Goal: Transaction & Acquisition: Book appointment/travel/reservation

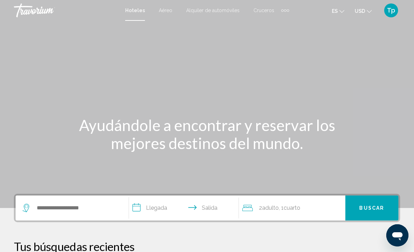
click at [363, 14] on span "USD" at bounding box center [360, 11] width 10 height 6
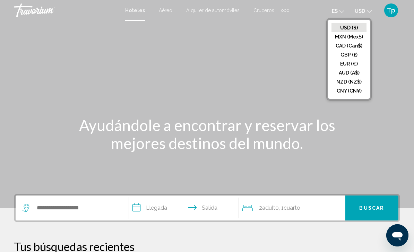
click at [344, 56] on button "GBP (£)" at bounding box center [348, 54] width 35 height 9
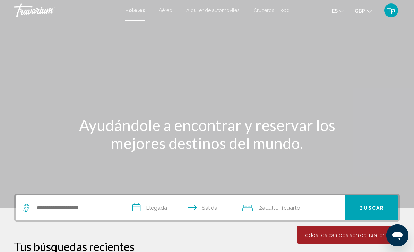
click at [382, 4] on button "Tp" at bounding box center [391, 10] width 18 height 15
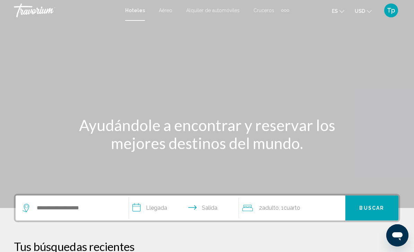
click at [360, 11] on span "USD" at bounding box center [360, 11] width 10 height 6
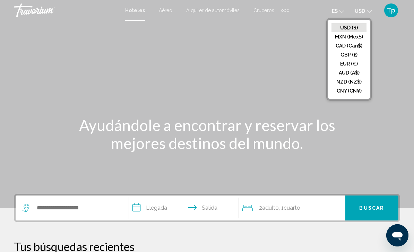
click at [341, 51] on button "GBP (£)" at bounding box center [348, 54] width 35 height 9
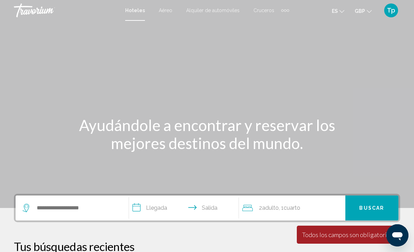
click at [382, 13] on button "Tp" at bounding box center [391, 10] width 18 height 15
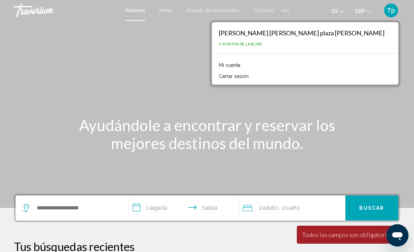
click at [244, 66] on link "Mi cuenta" at bounding box center [229, 65] width 28 height 9
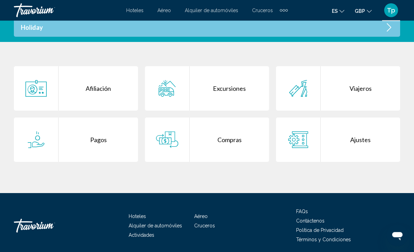
scroll to position [161, 0]
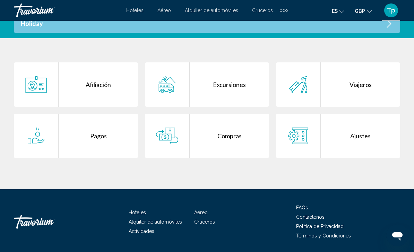
click at [93, 139] on div "Pagos" at bounding box center [98, 136] width 79 height 44
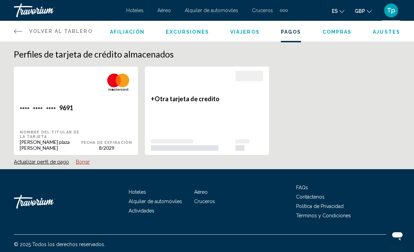
click at [183, 119] on div "+ Otra tarjeta de credito" at bounding box center [193, 123] width 85 height 56
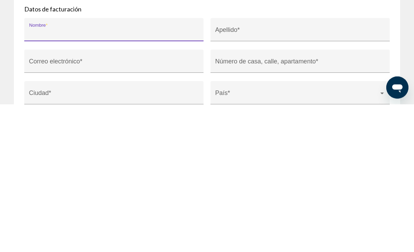
scroll to position [159, 0]
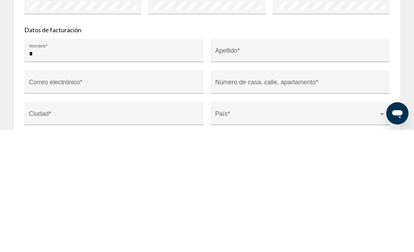
click at [63, 172] on input "*" at bounding box center [114, 175] width 170 height 7
type input "**********"
click at [292, 172] on input "Apellido *" at bounding box center [300, 175] width 170 height 7
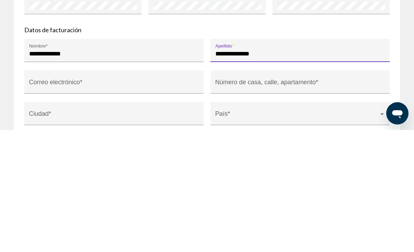
type input "**********"
click at [90, 204] on input "Correo electrónico *" at bounding box center [114, 207] width 170 height 7
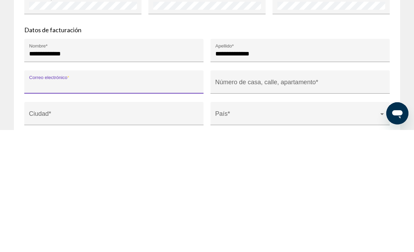
type input "**********"
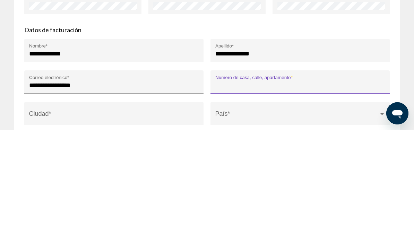
type input "**********"
type input "********"
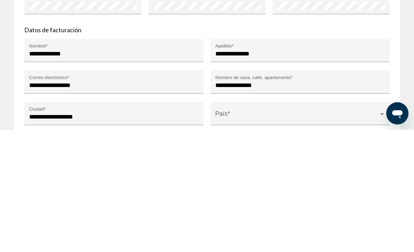
scroll to position [281, 0]
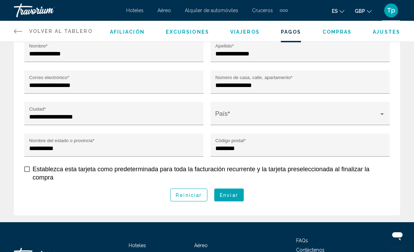
click at [229, 189] on button "Enviar" at bounding box center [228, 195] width 29 height 13
click at [380, 111] on div "Main content" at bounding box center [382, 114] width 6 height 6
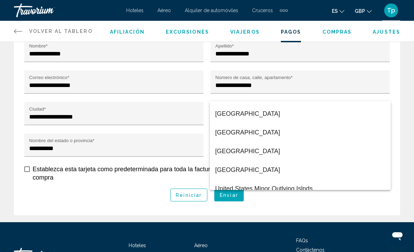
scroll to position [4477, 0]
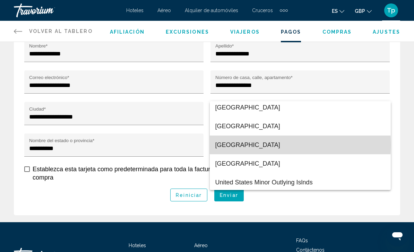
click at [241, 145] on span "[GEOGRAPHIC_DATA]" at bounding box center [300, 145] width 170 height 19
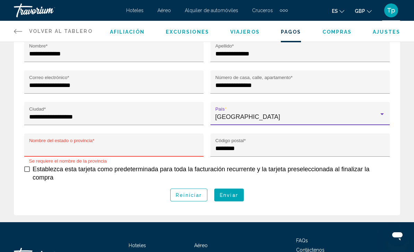
click at [57, 145] on input "Nombre del estado o provincia *" at bounding box center [114, 148] width 170 height 7
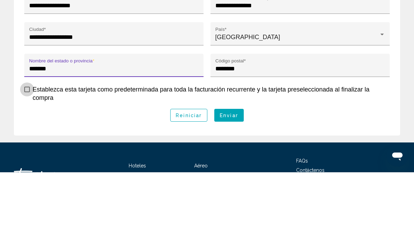
type input "******"
click at [29, 166] on span "Main content" at bounding box center [27, 169] width 6 height 6
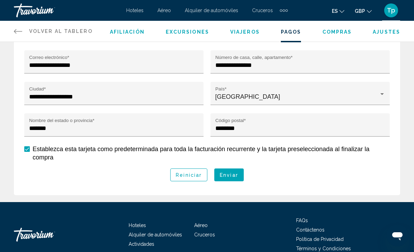
click at [229, 172] on span "Enviar" at bounding box center [229, 175] width 18 height 6
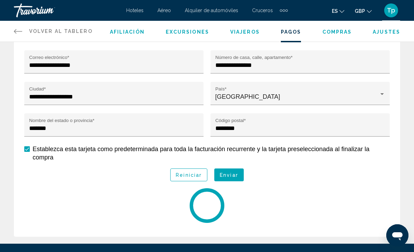
scroll to position [0, 0]
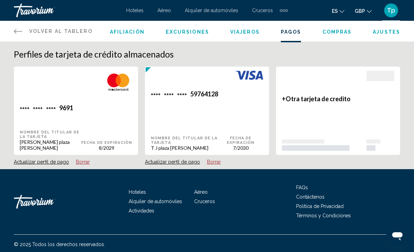
click at [85, 162] on div "No tiene acceso a esta funcionalidad. Perfiles de tarjeta de crédito almacenado…" at bounding box center [207, 116] width 414 height 148
click at [80, 159] on button "Borrar" at bounding box center [83, 162] width 14 height 6
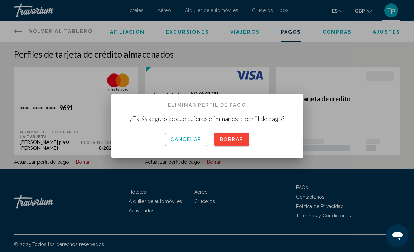
click at [232, 142] on span "Borrar" at bounding box center [232, 140] width 24 height 6
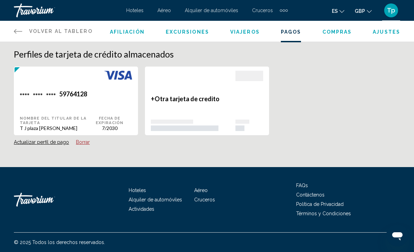
click at [37, 134] on button "**** **** **** 59764128 Nombre del titular de la tarjeta T J plaza [PERSON_NAME…" at bounding box center [76, 100] width 124 height 69
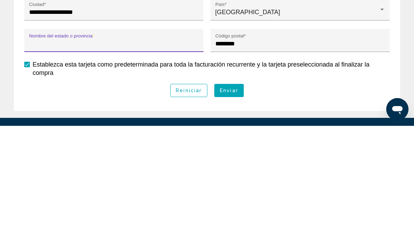
scroll to position [260, 0]
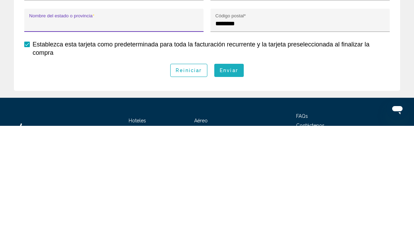
click at [227, 194] on span "Enviar" at bounding box center [229, 197] width 18 height 6
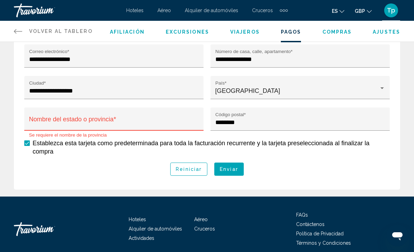
click at [43, 126] on input "Nombre del estado o provincia *" at bounding box center [114, 122] width 170 height 7
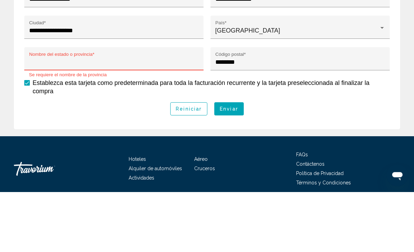
type input "**********"
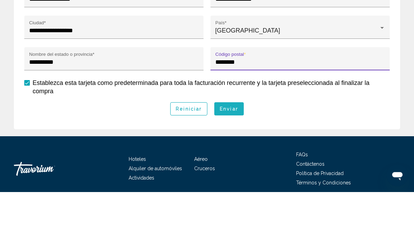
click at [227, 167] on span "Enviar" at bounding box center [229, 170] width 18 height 6
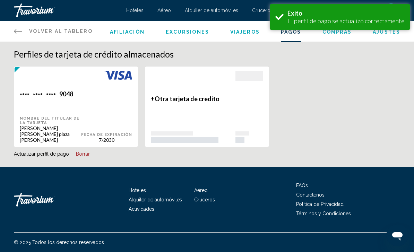
scroll to position [0, 0]
click at [136, 11] on span "Hoteles" at bounding box center [134, 11] width 17 height 6
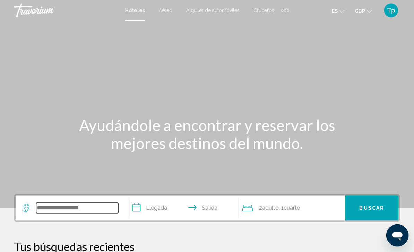
click at [83, 205] on input "Search widget" at bounding box center [77, 208] width 82 height 10
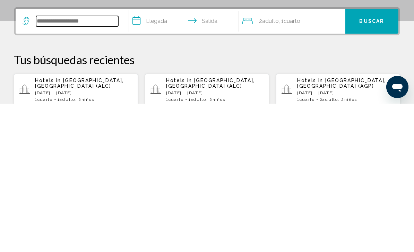
scroll to position [51, 0]
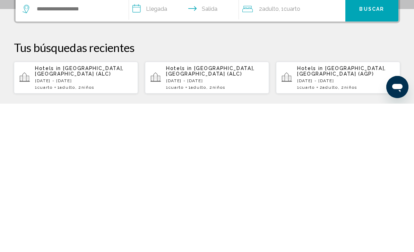
click at [95, 214] on div "Hotels in [GEOGRAPHIC_DATA], [GEOGRAPHIC_DATA] ([GEOGRAPHIC_DATA]) [DATE] - [DA…" at bounding box center [83, 226] width 97 height 24
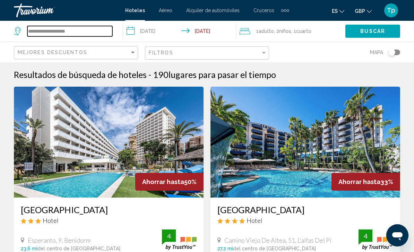
click at [90, 30] on input "**********" at bounding box center [69, 31] width 85 height 10
type input "*"
type input "******"
click at [152, 32] on input "**********" at bounding box center [180, 32] width 115 height 23
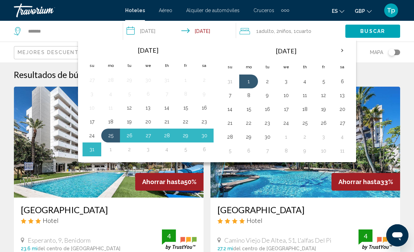
click at [338, 52] on th "Next month" at bounding box center [342, 50] width 19 height 15
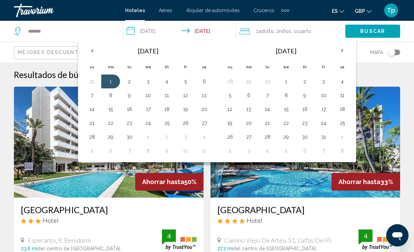
click at [339, 47] on th "Next month" at bounding box center [342, 50] width 19 height 15
click at [248, 123] on button "22" at bounding box center [248, 123] width 11 height 10
click at [265, 122] on button "23" at bounding box center [267, 123] width 11 height 10
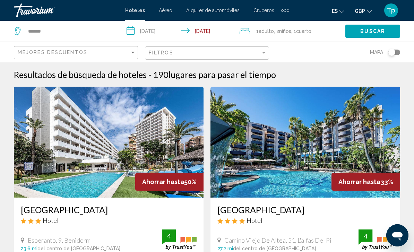
click at [199, 33] on input "**********" at bounding box center [180, 32] width 115 height 23
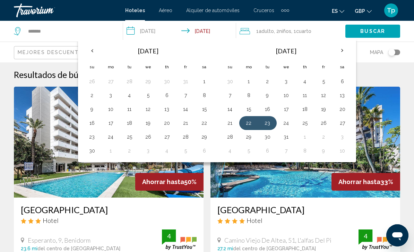
click at [262, 123] on button "23" at bounding box center [267, 123] width 11 height 10
click at [268, 140] on button "30" at bounding box center [267, 137] width 11 height 10
type input "**********"
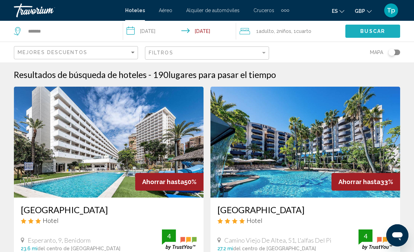
click at [363, 30] on span "Buscar" at bounding box center [372, 32] width 25 height 6
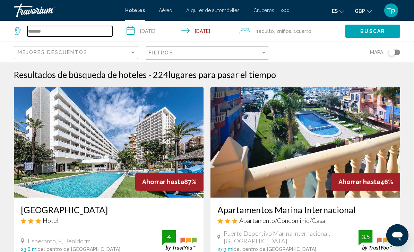
click at [67, 32] on input "******" at bounding box center [69, 31] width 85 height 10
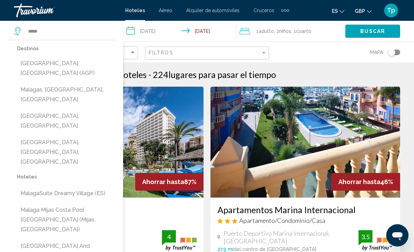
click at [50, 63] on button "[GEOGRAPHIC_DATA], [GEOGRAPHIC_DATA] (AGP)" at bounding box center [66, 68] width 99 height 23
type input "**********"
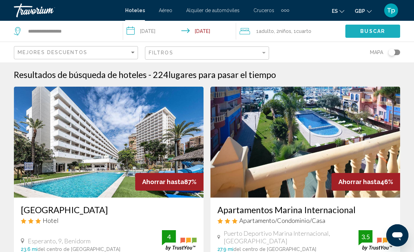
click at [366, 30] on span "Buscar" at bounding box center [372, 32] width 25 height 6
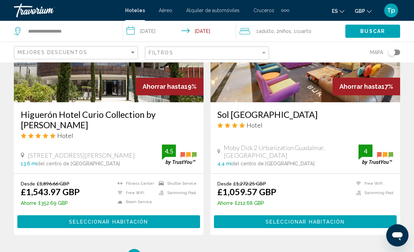
scroll to position [1340, 0]
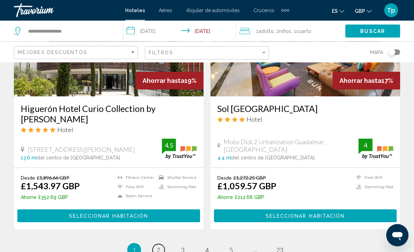
click at [158, 246] on span "2" at bounding box center [158, 250] width 3 height 8
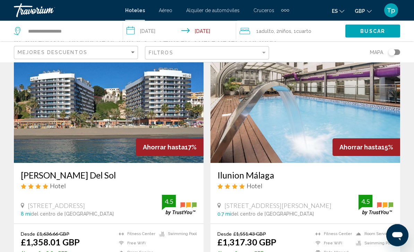
scroll to position [35, 0]
click at [91, 114] on img "Main content" at bounding box center [109, 107] width 190 height 111
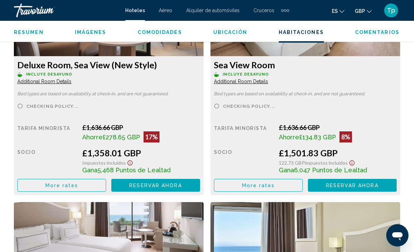
scroll to position [1134, 0]
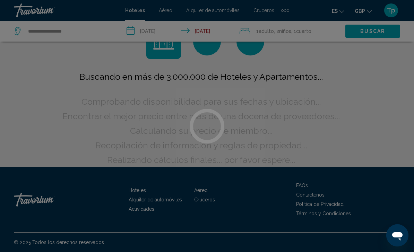
scroll to position [28, 0]
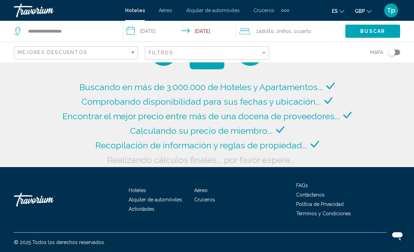
scroll to position [22, 0]
click at [258, 47] on div "Filtros" at bounding box center [208, 53] width 118 height 13
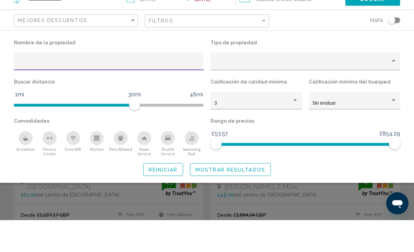
click at [294, 93] on div "Property type" at bounding box center [302, 96] width 176 height 6
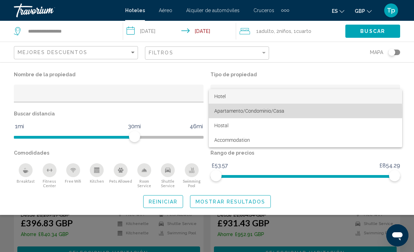
click at [234, 112] on span "Apartamento/Condominio/Casa" at bounding box center [249, 111] width 70 height 6
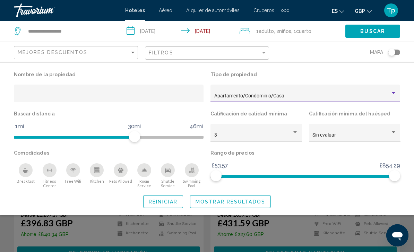
click at [228, 203] on span "Mostrar resultados" at bounding box center [231, 202] width 70 height 6
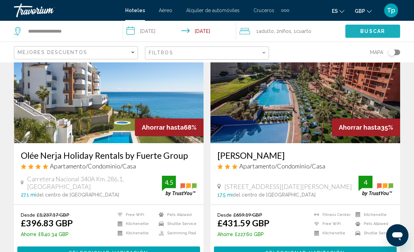
click at [374, 32] on span "Buscar" at bounding box center [372, 32] width 25 height 6
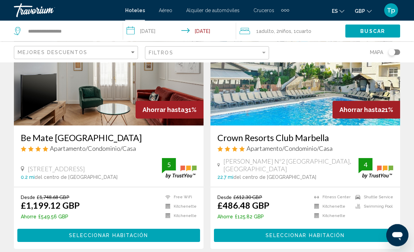
scroll to position [321, 0]
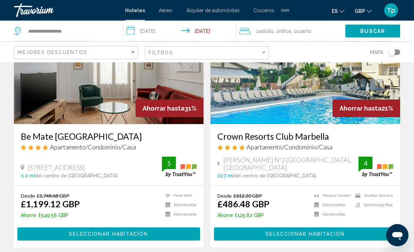
click at [257, 104] on img "Main content" at bounding box center [305, 69] width 190 height 111
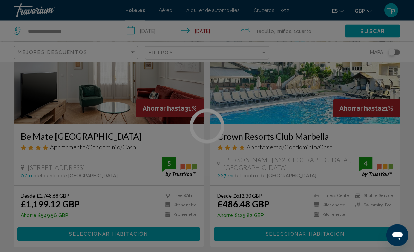
scroll to position [321, 0]
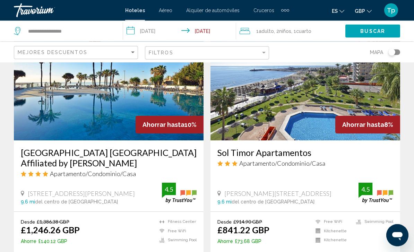
scroll to position [1060, 0]
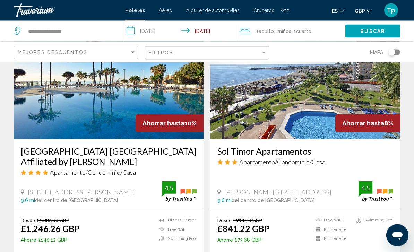
click at [276, 107] on img "Main content" at bounding box center [305, 83] width 190 height 111
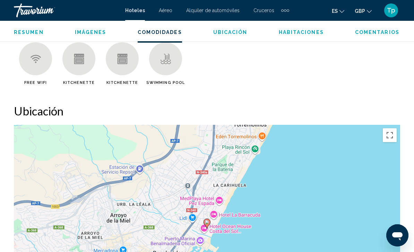
scroll to position [693, 0]
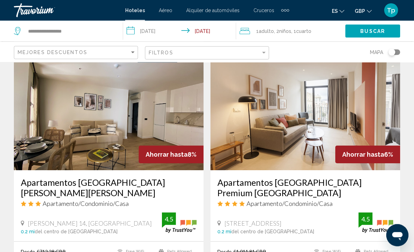
scroll to position [1287, 0]
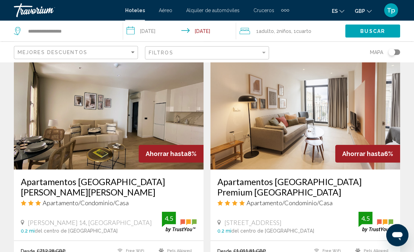
click at [64, 115] on img "Main content" at bounding box center [109, 114] width 190 height 111
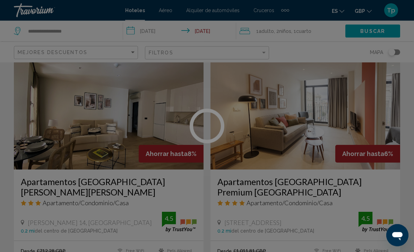
scroll to position [1288, 0]
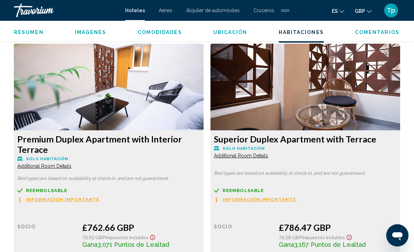
scroll to position [1262, 0]
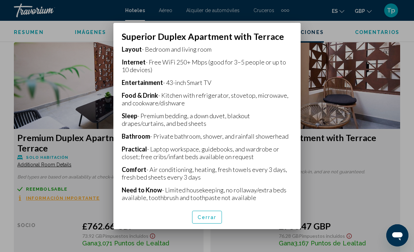
scroll to position [158, 0]
click at [211, 220] on span "Cerrar" at bounding box center [207, 218] width 19 height 6
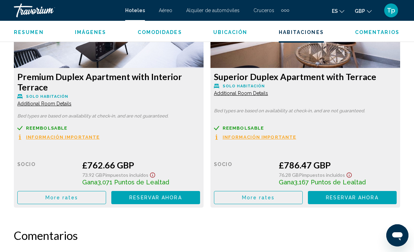
scroll to position [1326, 0]
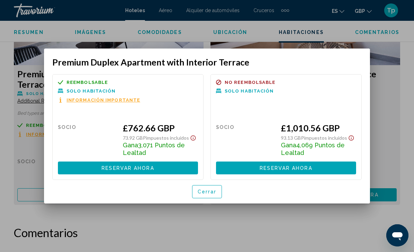
click at [201, 190] on span "Cerrar" at bounding box center [207, 192] width 19 height 6
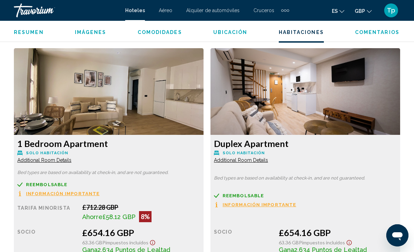
scroll to position [1023, 0]
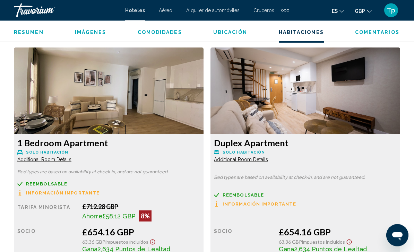
click at [50, 157] on span "Additional Room Details" at bounding box center [44, 160] width 54 height 6
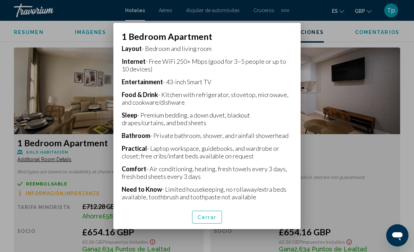
scroll to position [172, 0]
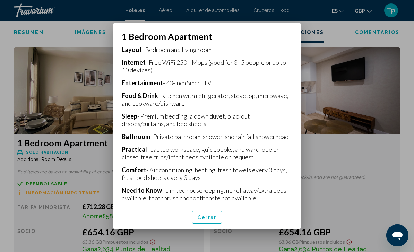
click at [201, 220] on span "Cerrar" at bounding box center [207, 218] width 19 height 6
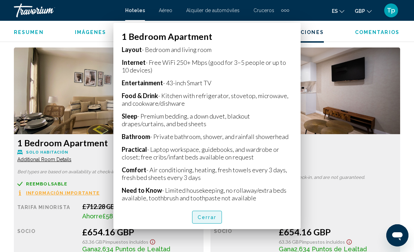
scroll to position [1024, 0]
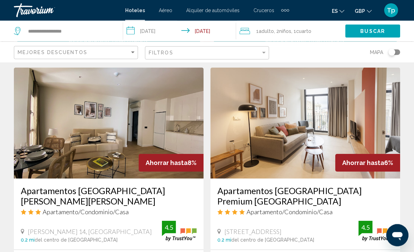
scroll to position [1279, 0]
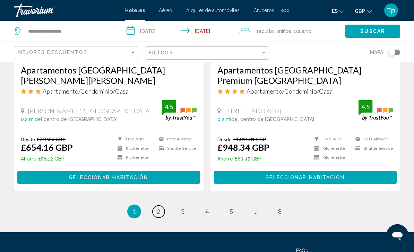
click at [160, 208] on span "2" at bounding box center [158, 212] width 3 height 8
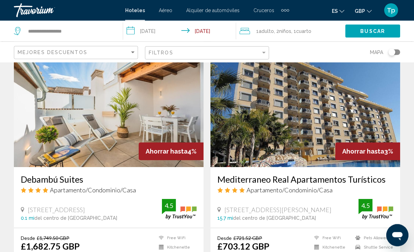
scroll to position [527, 0]
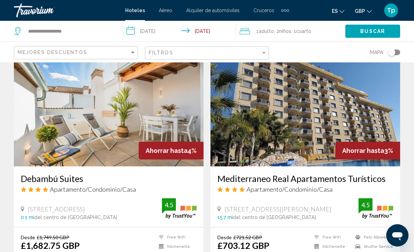
click at [260, 114] on img "Main content" at bounding box center [305, 110] width 190 height 111
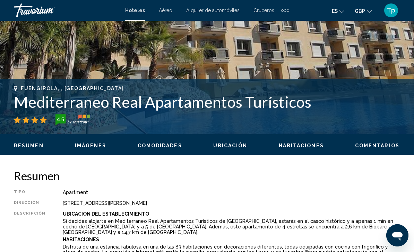
scroll to position [215, 0]
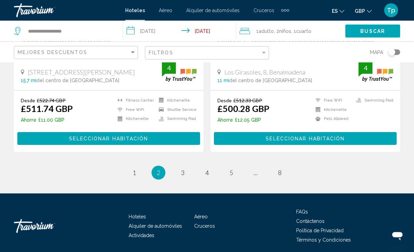
scroll to position [1410, 0]
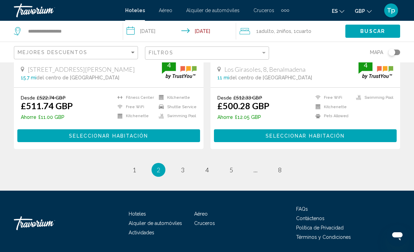
click at [182, 170] on span "3" at bounding box center [182, 170] width 3 height 8
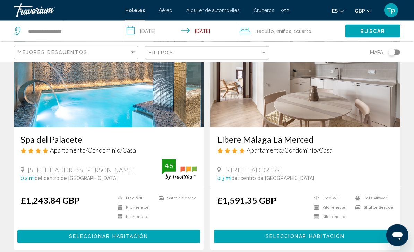
scroll to position [1305, 0]
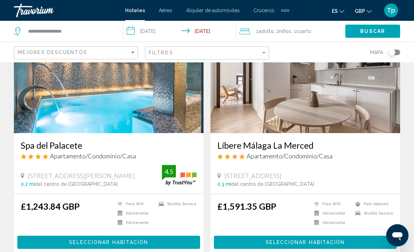
click at [219, 115] on img "Main content" at bounding box center [305, 77] width 190 height 111
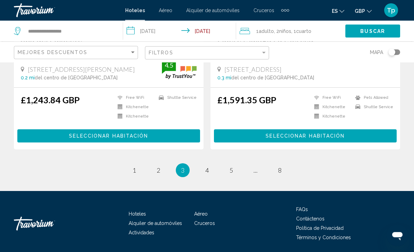
scroll to position [1413, 0]
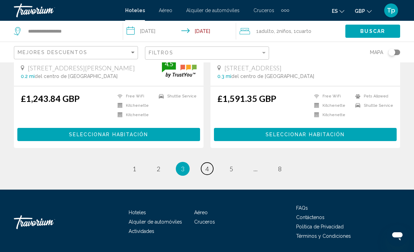
click at [208, 169] on span "4" at bounding box center [206, 169] width 3 height 8
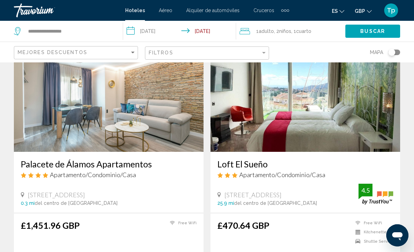
scroll to position [304, 0]
click at [253, 120] on img "Main content" at bounding box center [305, 96] width 190 height 111
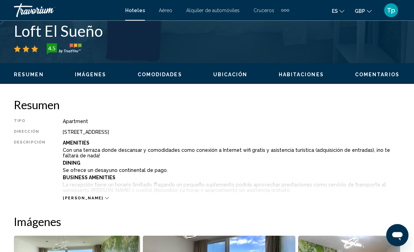
scroll to position [292, 0]
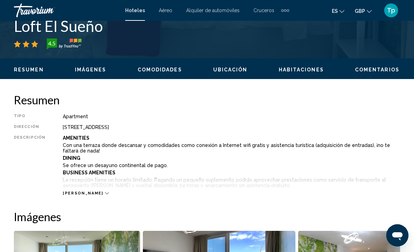
click at [77, 194] on span "[PERSON_NAME]" at bounding box center [83, 193] width 40 height 5
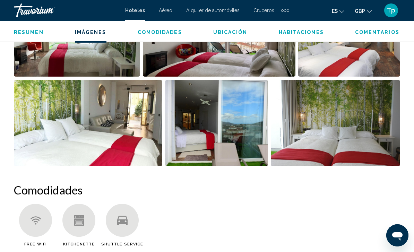
scroll to position [733, 0]
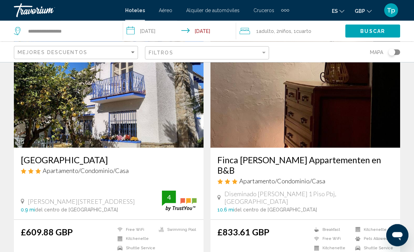
scroll to position [47, 0]
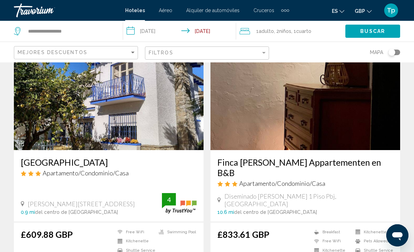
click at [45, 132] on img "Main content" at bounding box center [109, 94] width 190 height 111
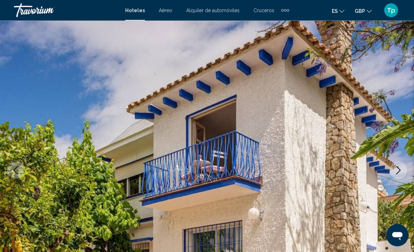
scroll to position [15, 0]
click at [15, 171] on icon "Previous image" at bounding box center [15, 170] width 8 height 8
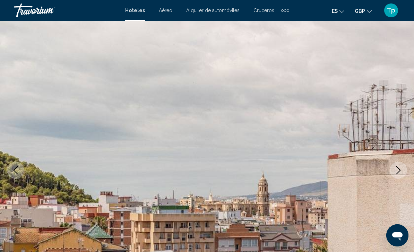
click at [19, 169] on icon "Previous image" at bounding box center [15, 170] width 8 height 8
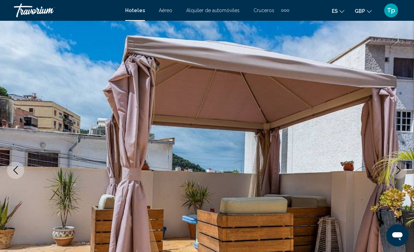
click at [12, 171] on icon "Previous image" at bounding box center [15, 170] width 8 height 8
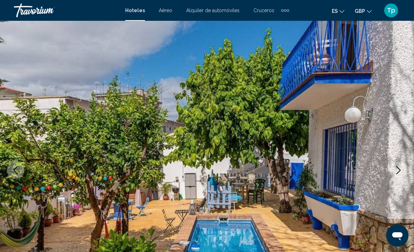
click at [13, 171] on icon "Previous image" at bounding box center [15, 170] width 8 height 8
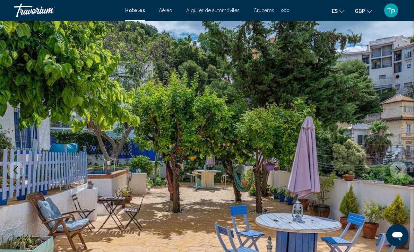
click at [15, 171] on icon "Previous image" at bounding box center [16, 170] width 5 height 8
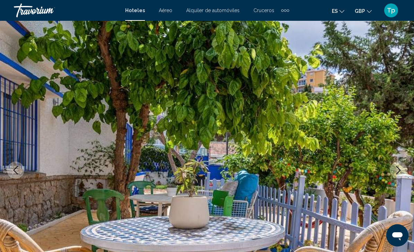
click at [11, 171] on icon "Previous image" at bounding box center [15, 170] width 8 height 8
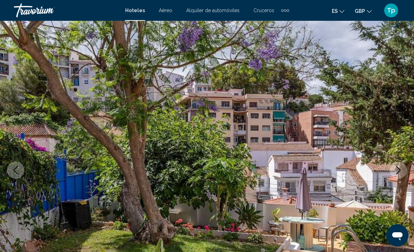
click at [13, 170] on icon "Previous image" at bounding box center [15, 170] width 8 height 8
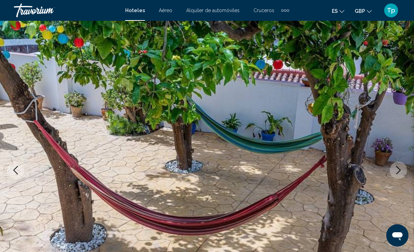
click at [13, 169] on icon "Previous image" at bounding box center [15, 170] width 8 height 8
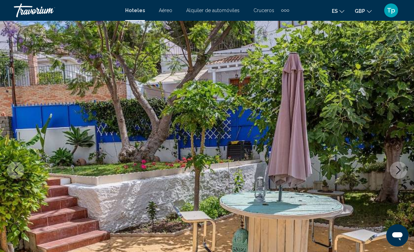
click at [13, 170] on icon "Previous image" at bounding box center [15, 170] width 8 height 8
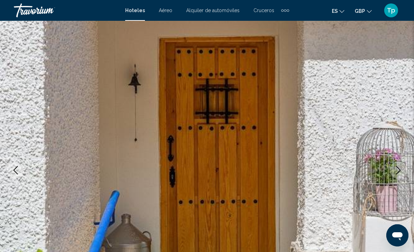
click at [15, 171] on icon "Previous image" at bounding box center [16, 170] width 5 height 8
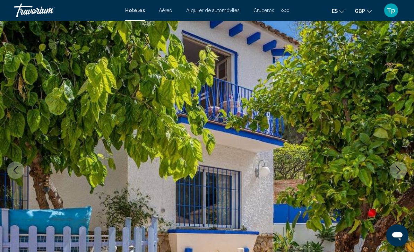
click at [18, 172] on icon "Previous image" at bounding box center [15, 170] width 8 height 8
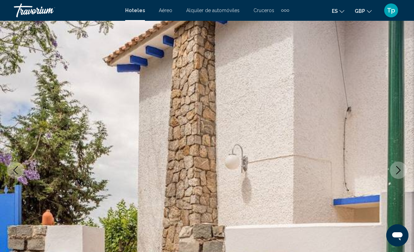
click at [24, 180] on img "Main content" at bounding box center [207, 170] width 414 height 329
click at [18, 170] on icon "Previous image" at bounding box center [15, 170] width 8 height 8
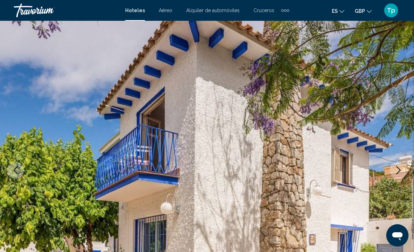
click at [25, 171] on img "Main content" at bounding box center [207, 170] width 414 height 329
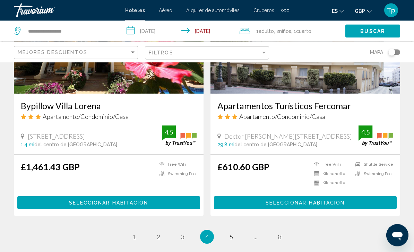
scroll to position [1409, 0]
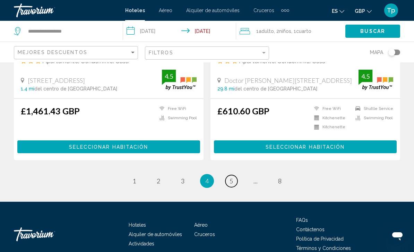
click at [234, 175] on link "page 5" at bounding box center [231, 181] width 12 height 12
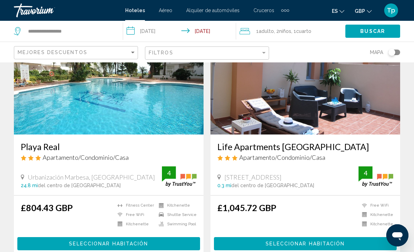
scroll to position [63, 0]
click at [250, 107] on img "Main content" at bounding box center [305, 79] width 190 height 111
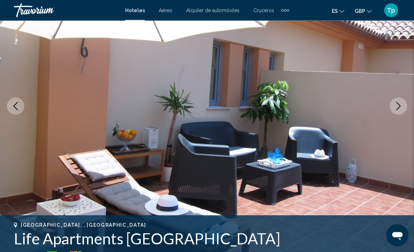
scroll to position [87, 0]
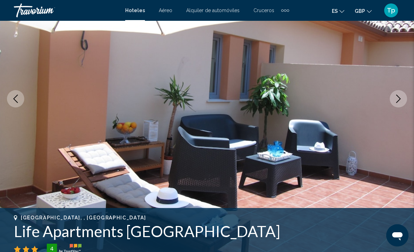
click at [18, 96] on icon "Previous image" at bounding box center [15, 99] width 8 height 8
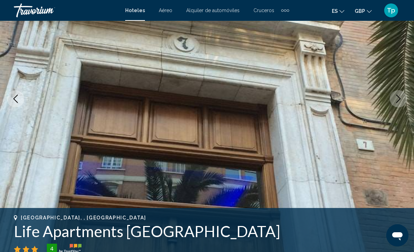
click at [17, 92] on button "Previous image" at bounding box center [15, 98] width 17 height 17
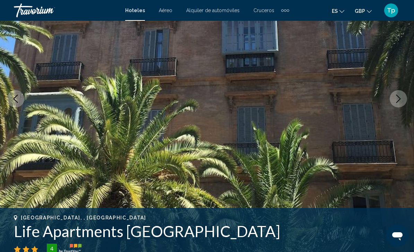
click at [16, 97] on icon "Previous image" at bounding box center [15, 99] width 8 height 8
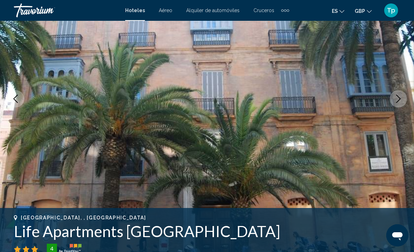
click at [17, 95] on icon "Previous image" at bounding box center [16, 99] width 5 height 8
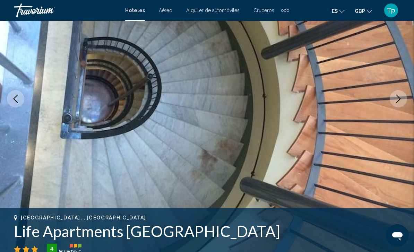
click at [12, 95] on icon "Previous image" at bounding box center [15, 99] width 8 height 8
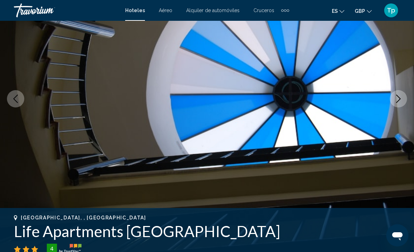
click at [17, 99] on icon "Previous image" at bounding box center [15, 99] width 8 height 8
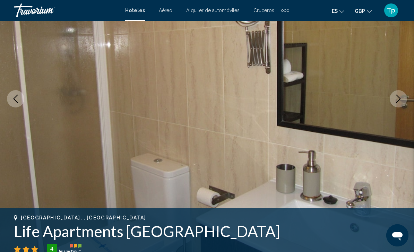
click at [15, 99] on icon "Previous image" at bounding box center [16, 99] width 5 height 8
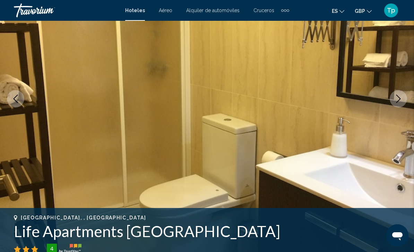
click at [12, 100] on icon "Previous image" at bounding box center [15, 99] width 8 height 8
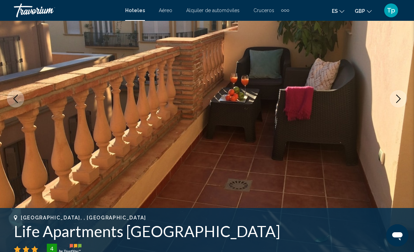
click at [16, 101] on icon "Previous image" at bounding box center [15, 99] width 8 height 8
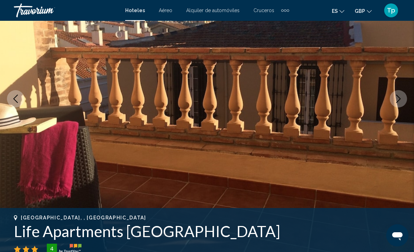
click at [14, 101] on icon "Previous image" at bounding box center [15, 99] width 8 height 8
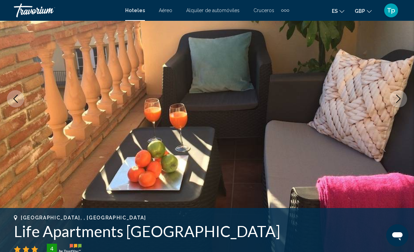
click at [14, 99] on icon "Previous image" at bounding box center [16, 99] width 5 height 8
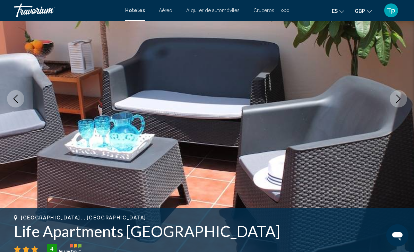
click at [11, 97] on button "Previous image" at bounding box center [15, 98] width 17 height 17
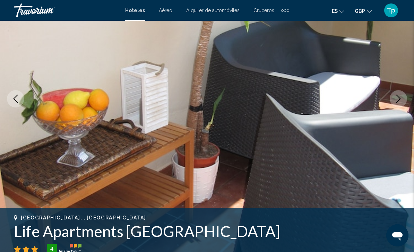
click at [15, 97] on icon "Previous image" at bounding box center [15, 99] width 8 height 8
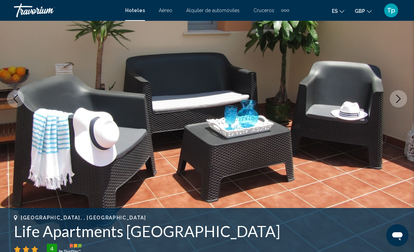
click at [18, 96] on icon "Previous image" at bounding box center [15, 99] width 8 height 8
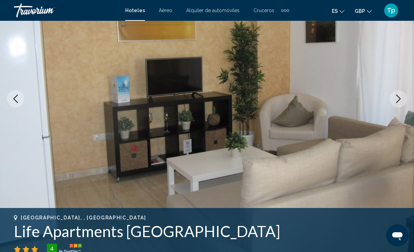
click at [16, 96] on icon "Previous image" at bounding box center [16, 99] width 5 height 8
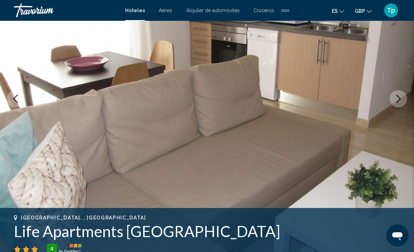
click at [13, 97] on icon "Previous image" at bounding box center [15, 99] width 8 height 8
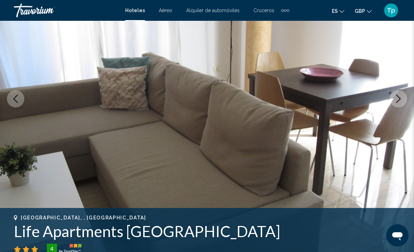
click at [14, 95] on icon "Previous image" at bounding box center [15, 99] width 8 height 8
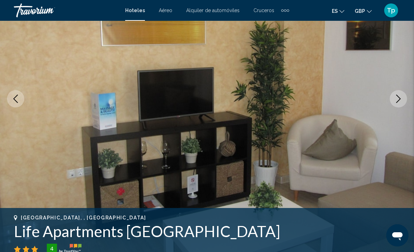
click at [10, 96] on button "Previous image" at bounding box center [15, 98] width 17 height 17
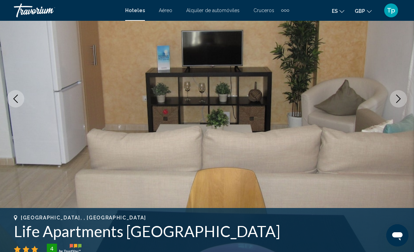
click at [16, 93] on button "Previous image" at bounding box center [15, 98] width 17 height 17
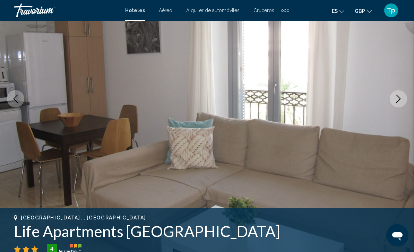
click at [15, 92] on button "Previous image" at bounding box center [15, 98] width 17 height 17
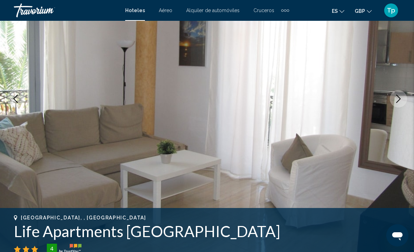
click at [16, 96] on icon "Previous image" at bounding box center [15, 99] width 8 height 8
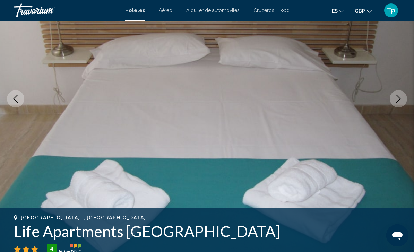
click at [16, 94] on button "Previous image" at bounding box center [15, 98] width 17 height 17
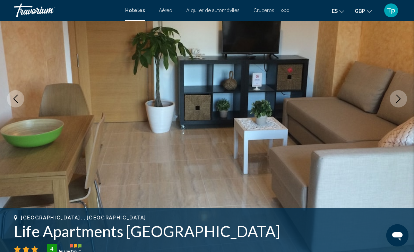
click at [15, 95] on icon "Previous image" at bounding box center [15, 99] width 8 height 8
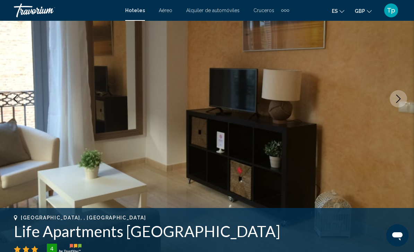
click at [13, 95] on icon "Previous image" at bounding box center [15, 99] width 8 height 8
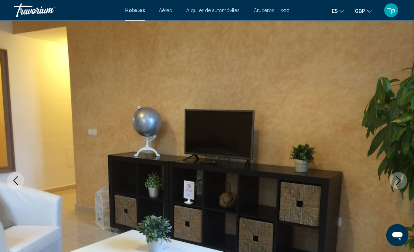
scroll to position [0, 0]
